Goal: Task Accomplishment & Management: Complete application form

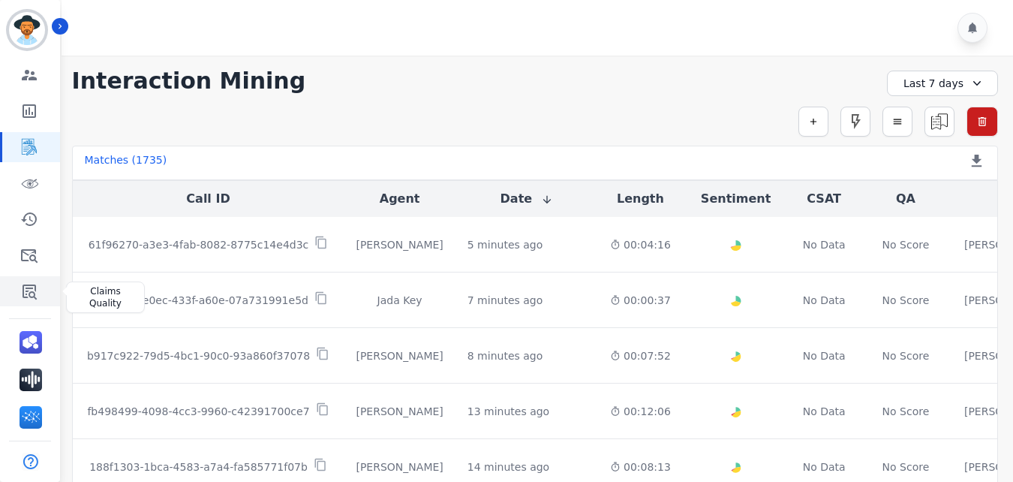
click at [25, 296] on icon "Sidebar" at bounding box center [29, 291] width 18 height 18
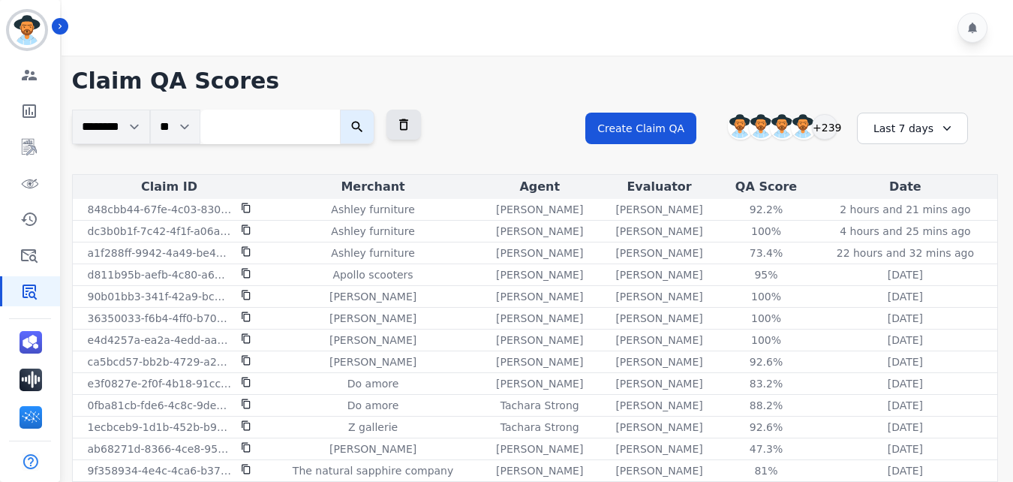
click at [508, 144] on div "**********" at bounding box center [535, 142] width 926 height 65
